Goal: Transaction & Acquisition: Purchase product/service

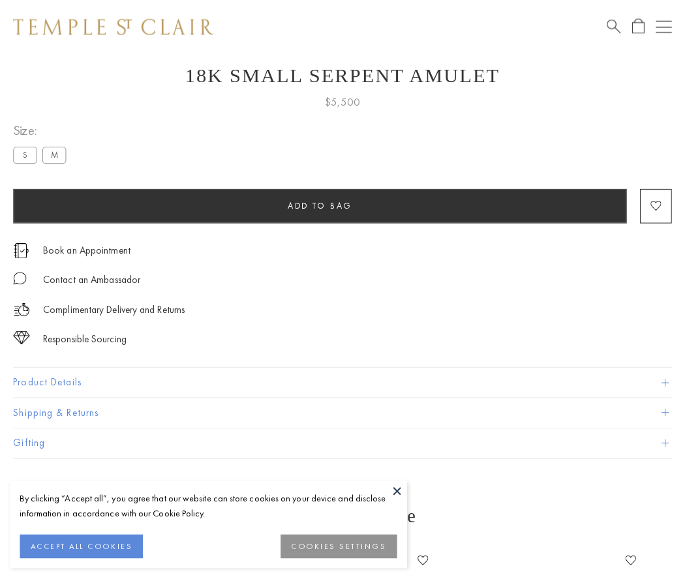
scroll to position [52, 0]
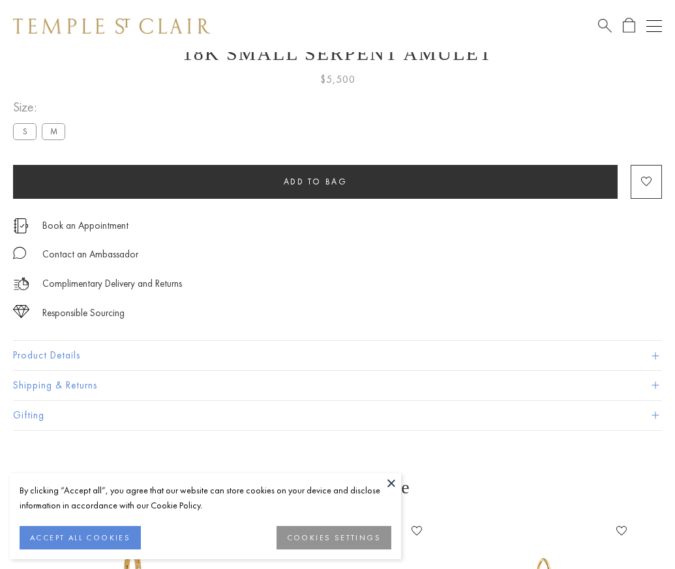
click at [315, 181] on span "Add to bag" at bounding box center [316, 181] width 64 height 11
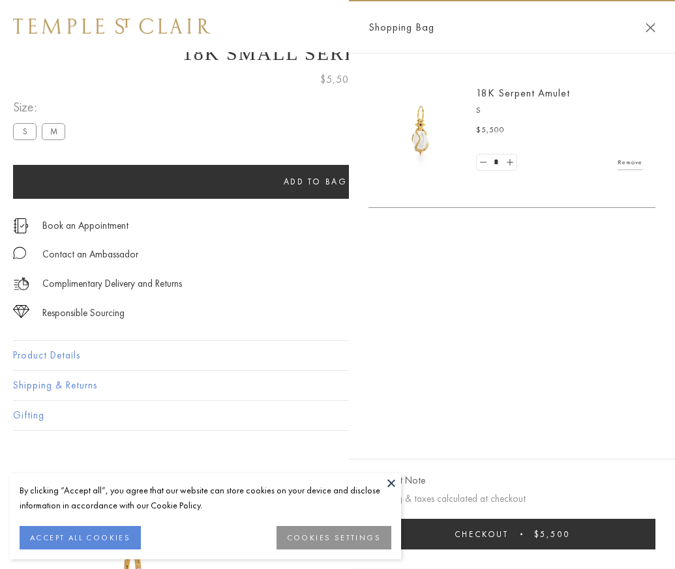
click at [509, 540] on span "Checkout" at bounding box center [481, 534] width 54 height 11
